Goal: Navigation & Orientation: Find specific page/section

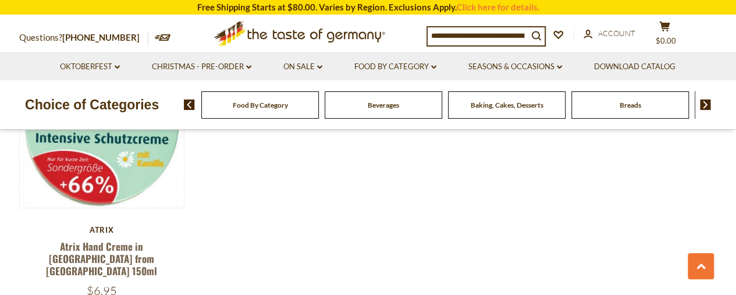
scroll to position [2193, 0]
click at [275, 110] on div "Food By Category" at bounding box center [260, 104] width 118 height 27
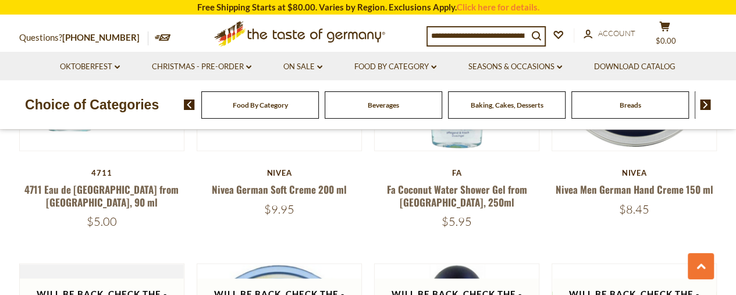
scroll to position [1403, 0]
click at [319, 110] on div "Beverages" at bounding box center [260, 104] width 118 height 27
click at [489, 106] on span "Baking, Cakes, Desserts" at bounding box center [507, 105] width 73 height 9
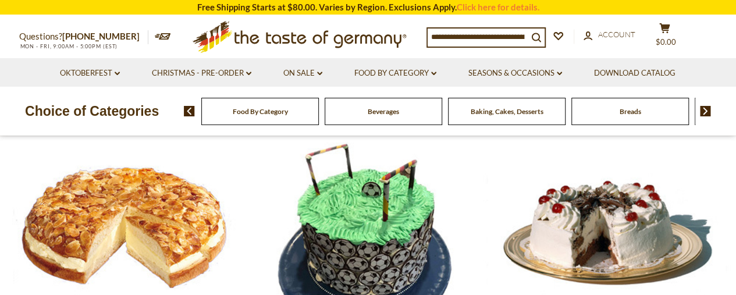
click at [625, 111] on span "Breads" at bounding box center [631, 111] width 22 height 9
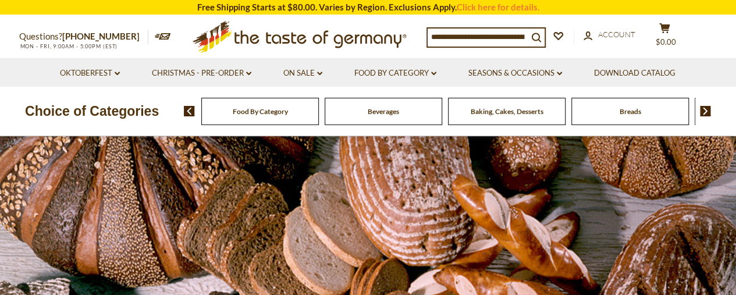
click at [706, 112] on img at bounding box center [705, 111] width 11 height 10
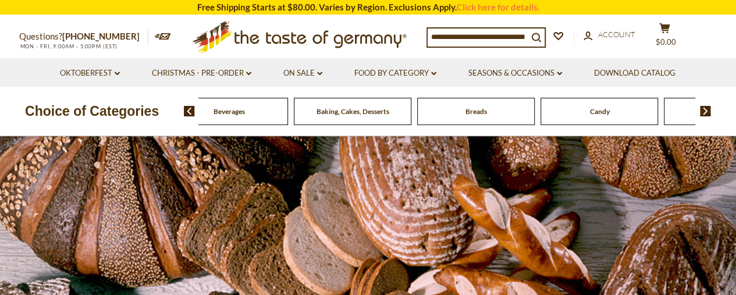
click at [706, 112] on img at bounding box center [705, 111] width 11 height 10
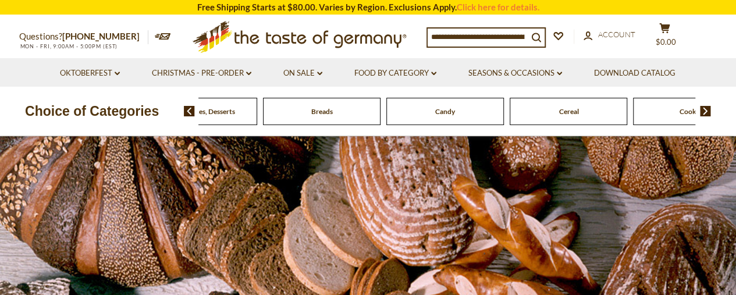
click at [706, 112] on img at bounding box center [705, 111] width 11 height 10
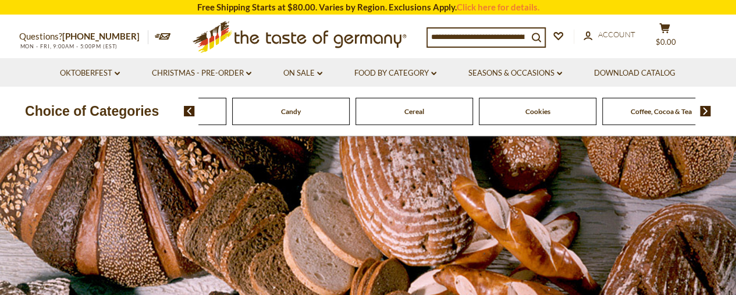
click at [706, 112] on img at bounding box center [705, 111] width 11 height 10
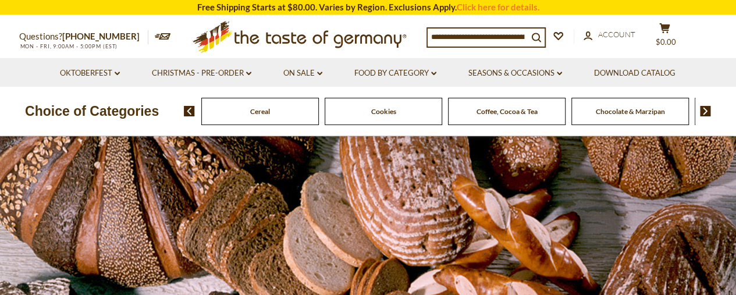
click at [703, 103] on div "Food By Category [GEOGRAPHIC_DATA] Baking, Cakes, Desserts Breads Candy Cereal …" at bounding box center [460, 111] width 552 height 28
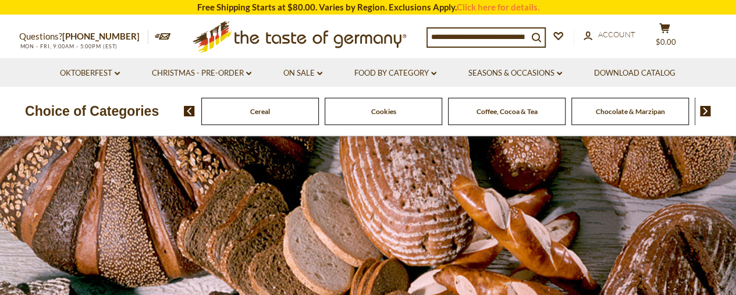
click at [703, 107] on img at bounding box center [705, 111] width 11 height 10
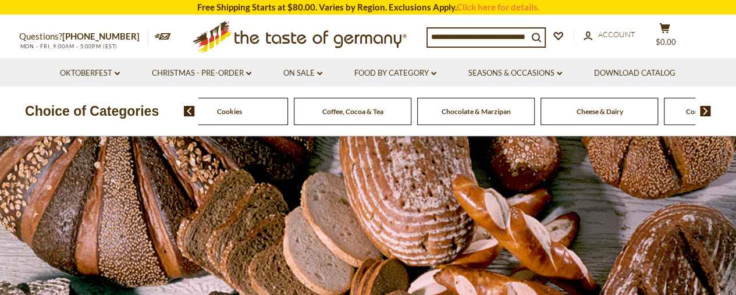
click at [706, 108] on img at bounding box center [705, 111] width 11 height 10
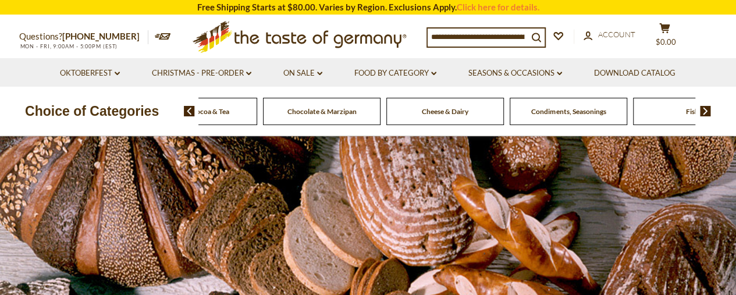
click at [706, 108] on img at bounding box center [705, 111] width 11 height 10
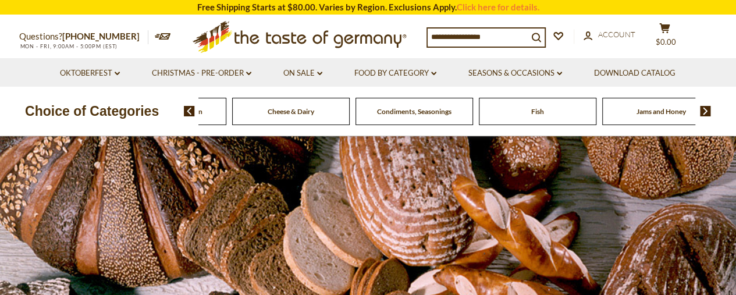
click at [706, 108] on img at bounding box center [705, 111] width 11 height 10
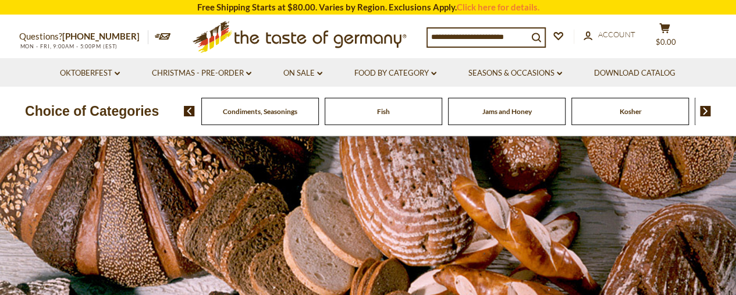
click at [706, 108] on img at bounding box center [705, 111] width 11 height 10
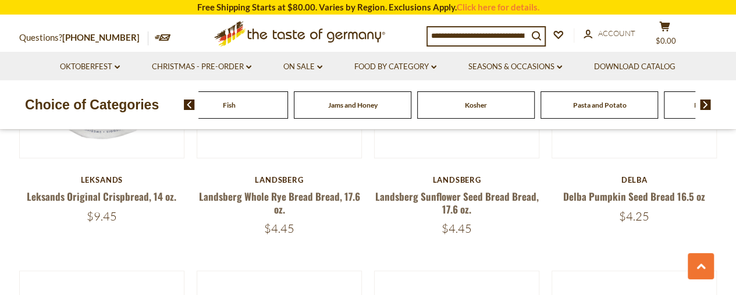
scroll to position [457, 0]
